Goal: Information Seeking & Learning: Learn about a topic

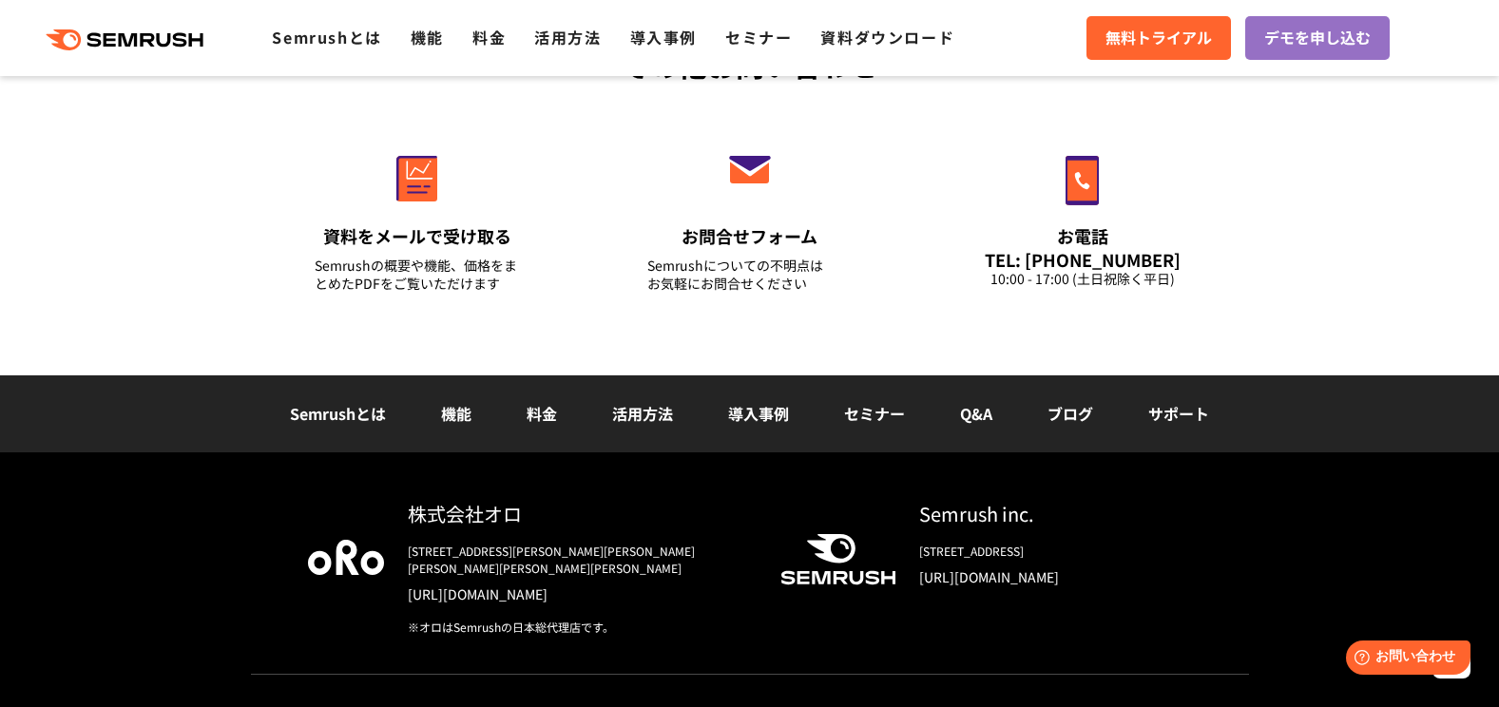
scroll to position [6810, 0]
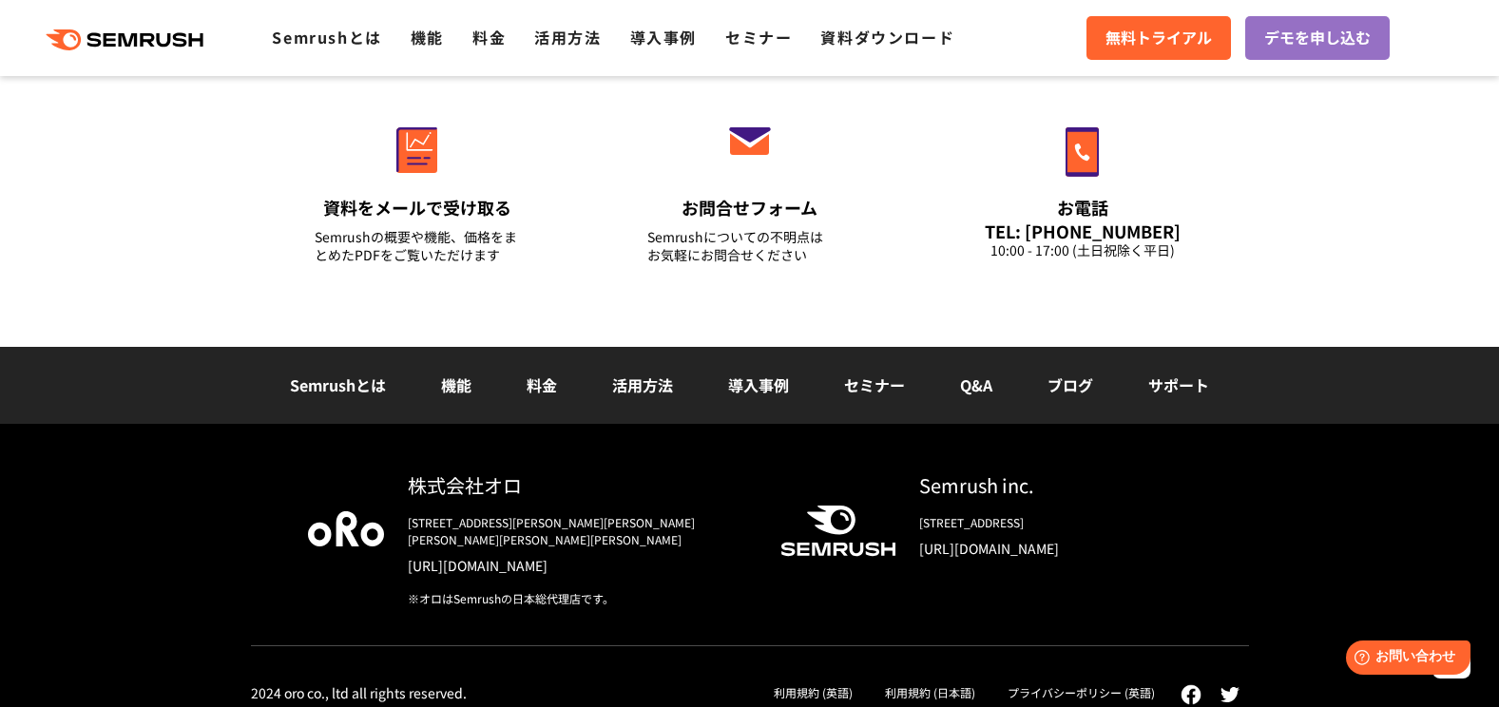
click at [452, 388] on link "機能" at bounding box center [456, 385] width 30 height 23
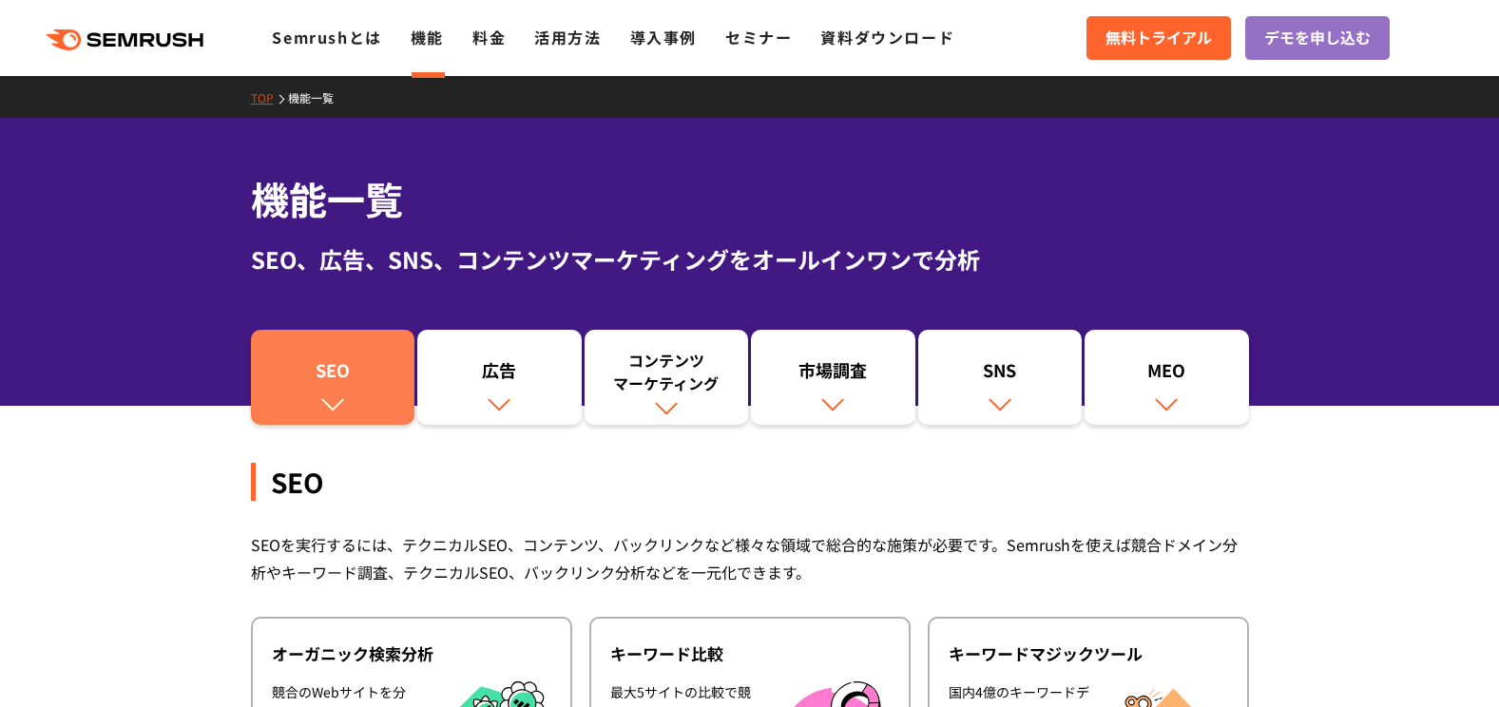
click at [350, 382] on div "SEO" at bounding box center [332, 374] width 145 height 32
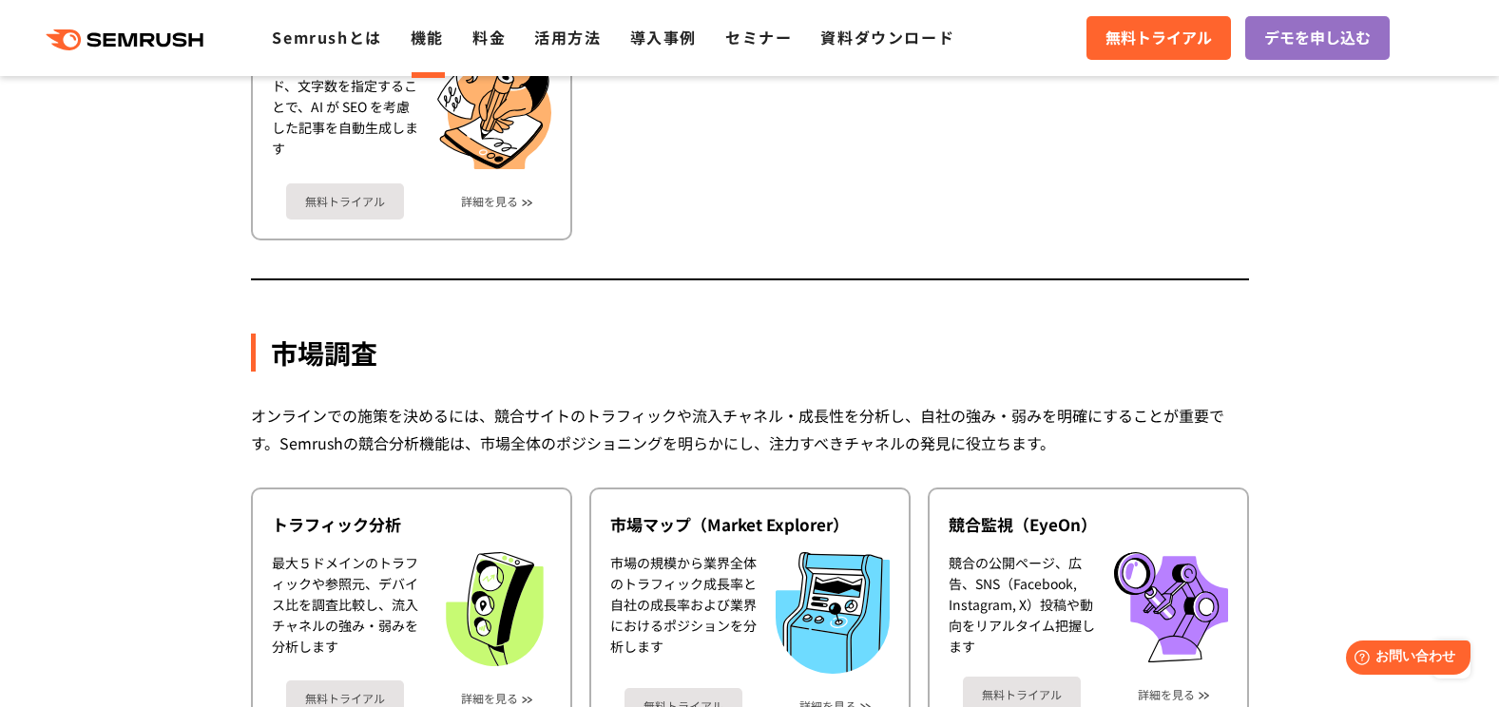
scroll to position [3086, 0]
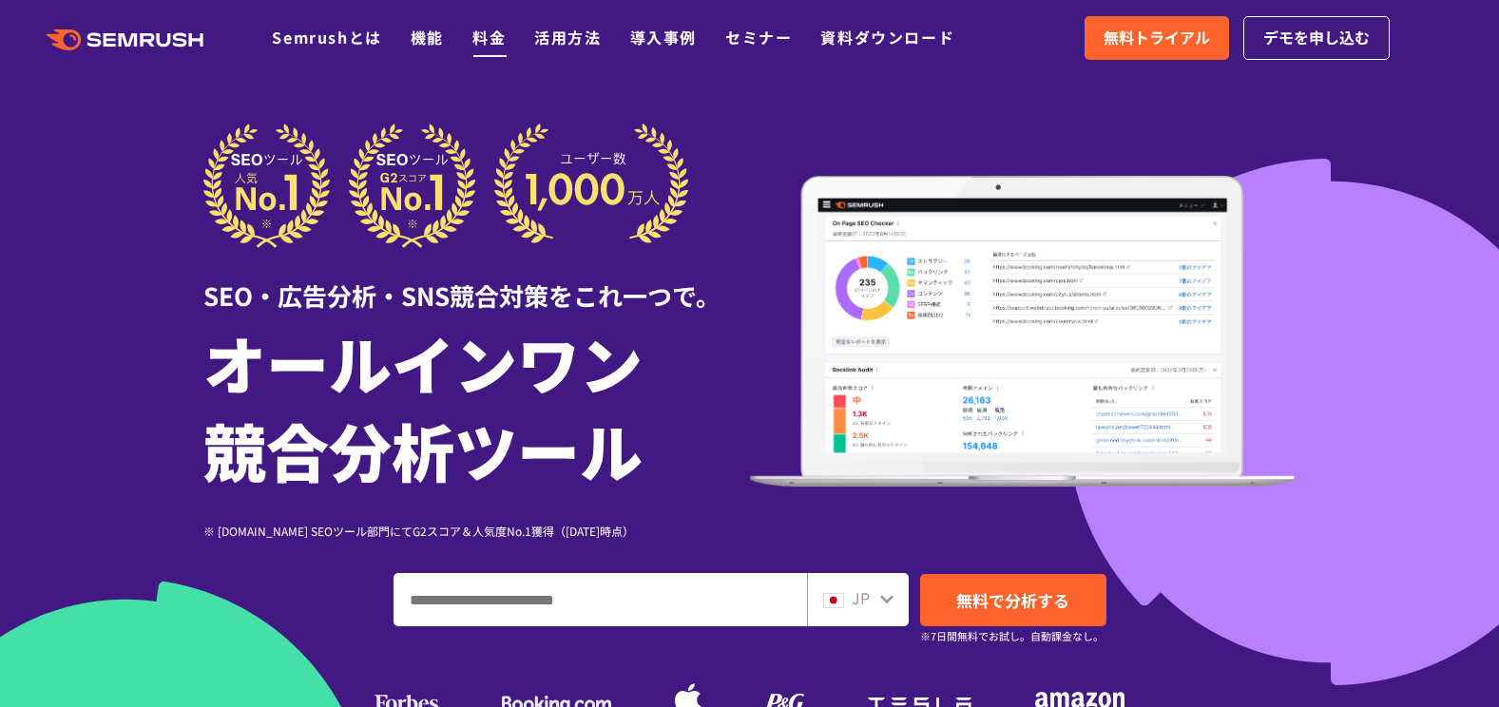
click at [488, 41] on link "料金" at bounding box center [488, 37] width 33 height 23
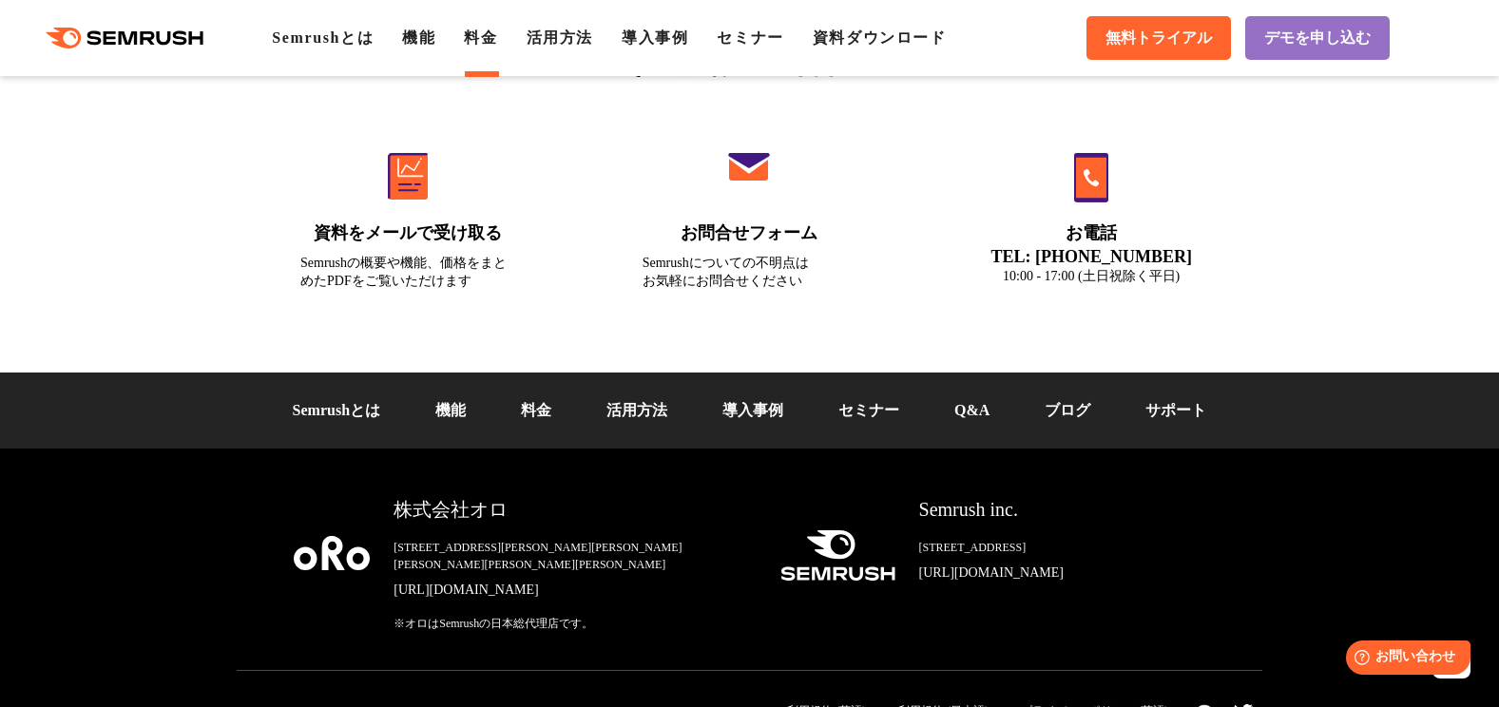
scroll to position [6563, 0]
